Goal: Navigation & Orientation: Find specific page/section

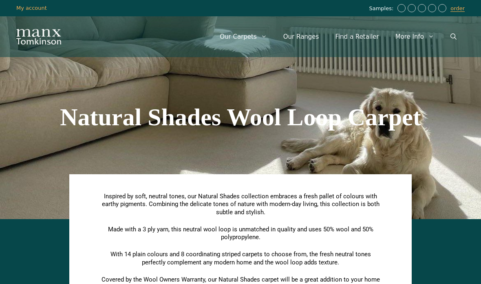
click at [307, 36] on link "Our Ranges" at bounding box center [301, 36] width 52 height 24
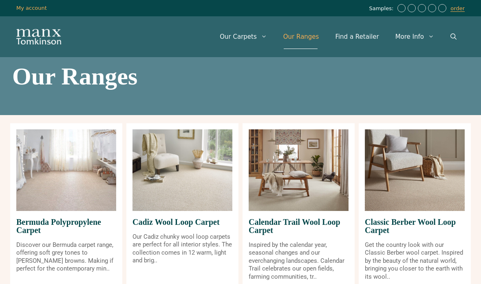
click at [361, 33] on link "Find a Retailer" at bounding box center [357, 36] width 60 height 24
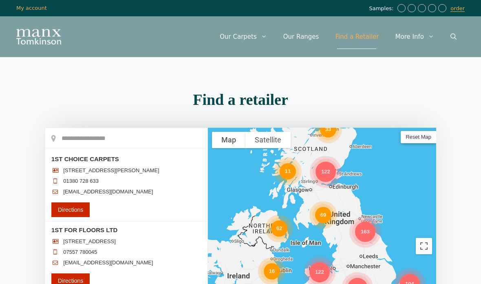
click at [100, 140] on input "text" at bounding box center [126, 138] width 162 height 20
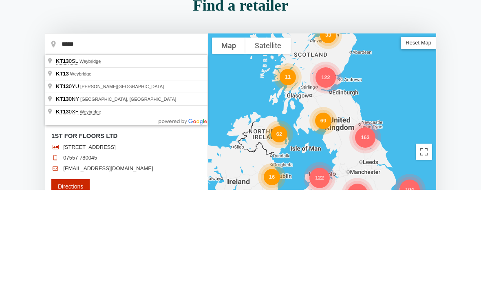
type input "**********"
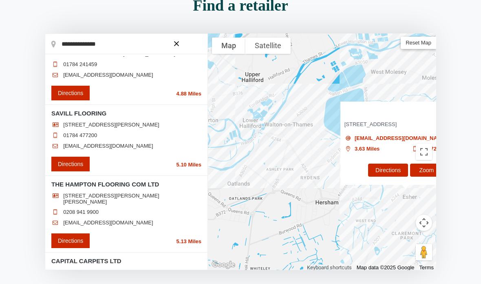
scroll to position [531, 0]
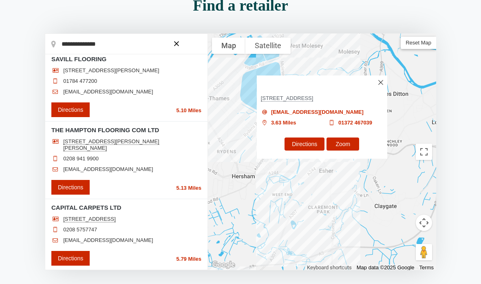
click at [380, 80] on img at bounding box center [380, 82] width 5 height 5
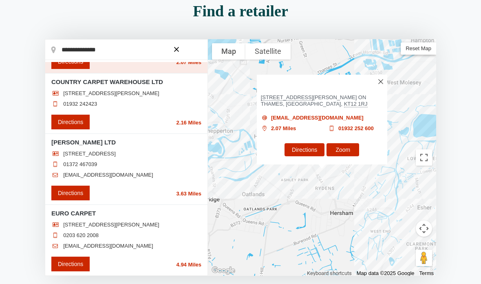
scroll to position [0, 0]
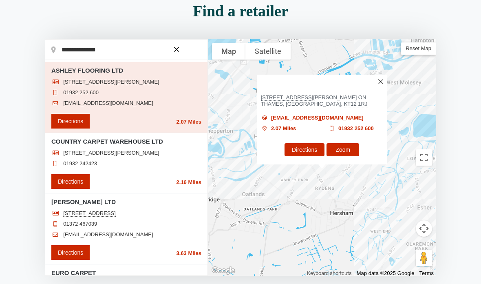
click at [382, 81] on img at bounding box center [380, 81] width 5 height 5
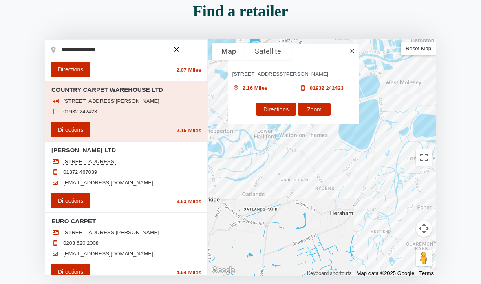
scroll to position [73, 0]
